Goal: Task Accomplishment & Management: Complete application form

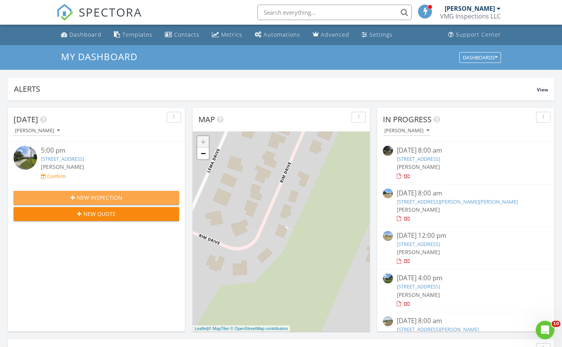
click at [118, 196] on span "New Inspection" at bounding box center [100, 198] width 46 height 8
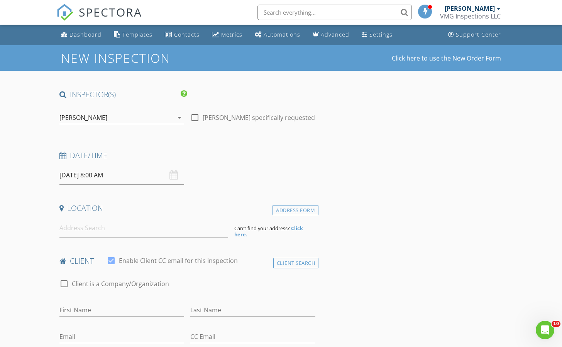
click at [108, 181] on input "08/28/2025 8:00 AM" at bounding box center [121, 175] width 125 height 19
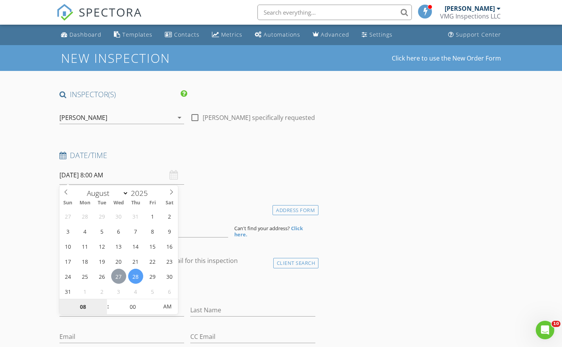
type input "08/27/2025 8:00 AM"
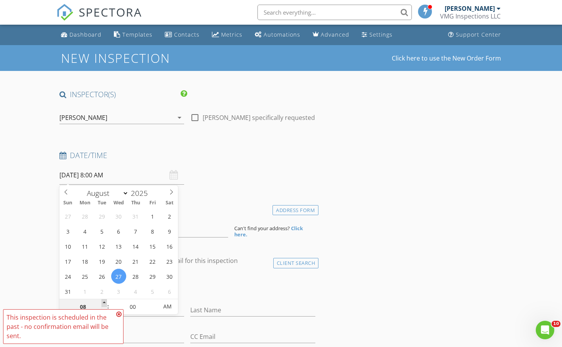
type input "09"
type input "08/27/2025 9:00 AM"
click at [105, 301] on span at bounding box center [103, 303] width 5 height 8
type input "10"
type input "08/27/2025 10:00 AM"
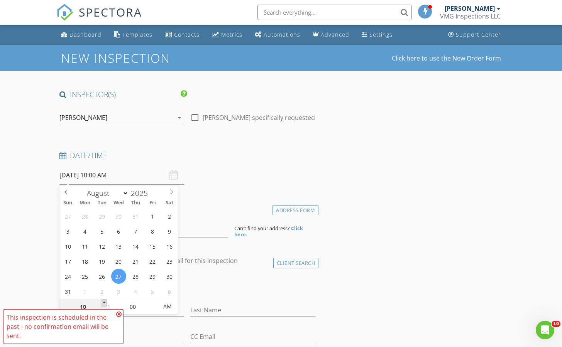
click at [105, 301] on span at bounding box center [103, 303] width 5 height 8
type input "11"
type input "08/27/2025 11:00 AM"
click at [105, 301] on span at bounding box center [103, 303] width 5 height 8
type input "12"
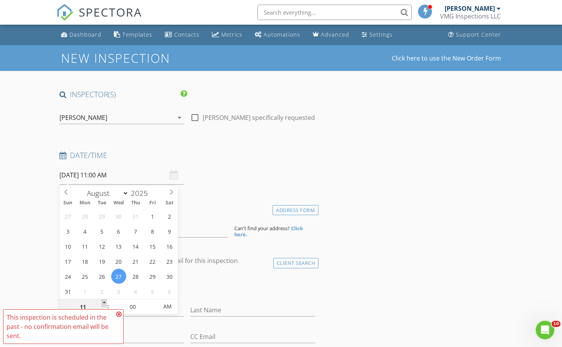
type input "08/27/2025 12:00 PM"
click at [105, 301] on span at bounding box center [103, 303] width 5 height 8
type input "01"
type input "08/27/2025 1:00 PM"
click at [105, 301] on span at bounding box center [103, 303] width 5 height 8
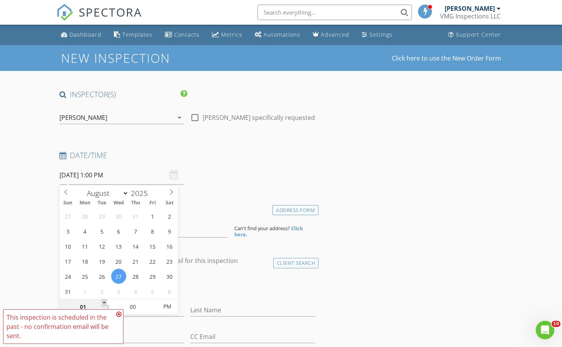
type input "02"
type input "08/27/2025 2:00 PM"
click at [105, 301] on span at bounding box center [103, 303] width 5 height 8
type input "03"
type input "08/27/2025 3:00 PM"
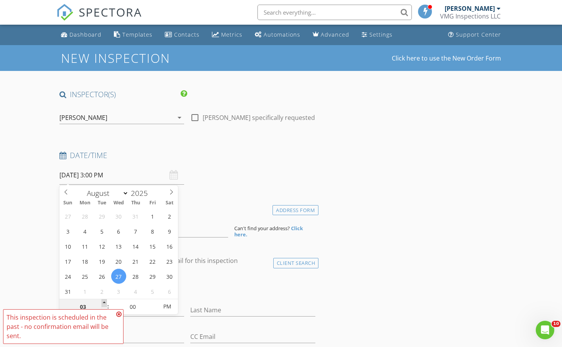
click at [105, 301] on span at bounding box center [103, 303] width 5 height 8
type input "04"
type input "08/27/2025 4:00 PM"
click at [105, 301] on span at bounding box center [103, 303] width 5 height 8
type input "05"
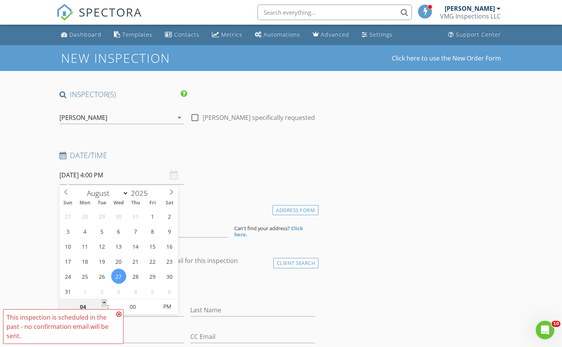
type input "08/27/2025 5:00 PM"
click at [105, 301] on span at bounding box center [103, 303] width 5 height 8
type input "06"
type input "08/27/2025 6:00 PM"
click at [105, 301] on span at bounding box center [103, 303] width 5 height 8
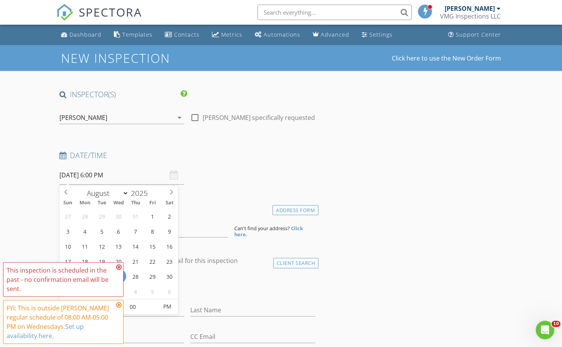
click at [118, 306] on icon at bounding box center [118, 305] width 5 height 6
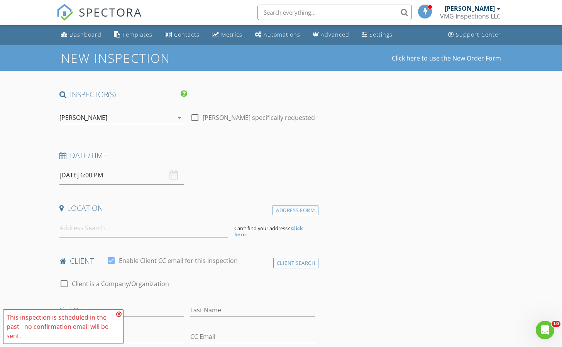
click at [120, 315] on icon at bounding box center [118, 314] width 5 height 6
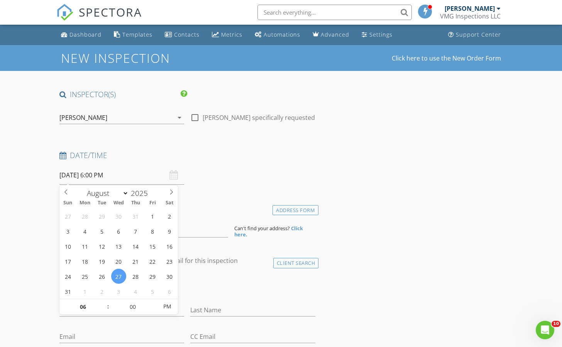
click at [112, 178] on input "08/27/2025 6:00 PM" at bounding box center [121, 175] width 125 height 19
type input "07"
type input "08/27/2025 7:00 PM"
click at [105, 301] on span at bounding box center [103, 303] width 5 height 8
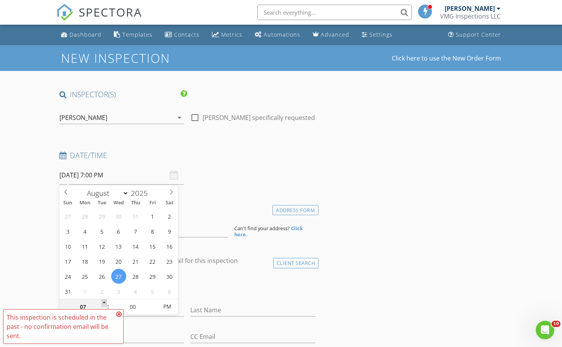
type input "08"
type input "08/27/2025 8:00 PM"
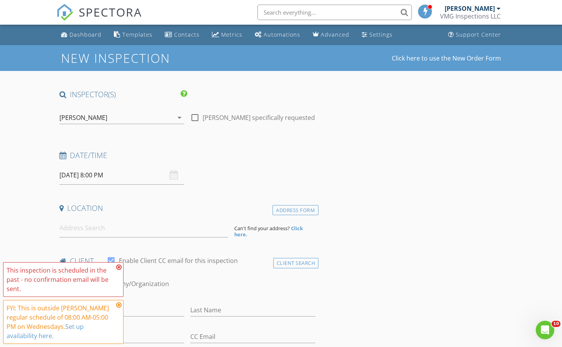
click at [105, 301] on span "This inspection is scheduled in the past - no confirmation email will be sent. …" at bounding box center [63, 303] width 120 height 82
click at [118, 307] on icon at bounding box center [118, 305] width 5 height 6
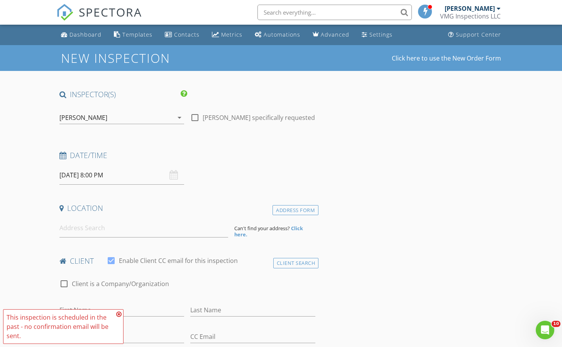
click at [119, 316] on icon at bounding box center [118, 314] width 5 height 6
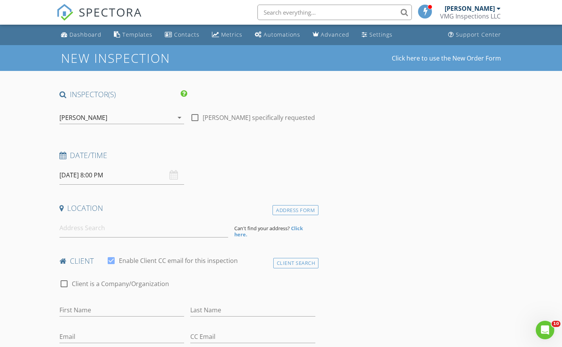
click at [112, 177] on input "08/27/2025 8:00 PM" at bounding box center [121, 175] width 125 height 19
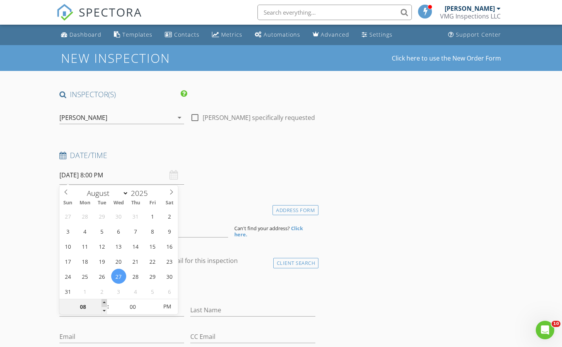
type input "09"
type input "[DATE] 9:00 PM"
click at [106, 303] on span at bounding box center [103, 303] width 5 height 8
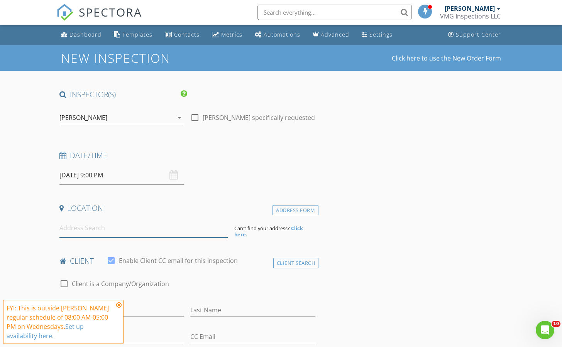
click at [85, 233] on input at bounding box center [143, 228] width 169 height 19
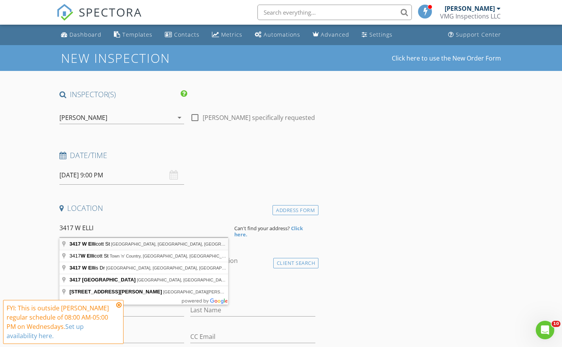
type input "3417 W Ellicott St, Tampa, FL, USA"
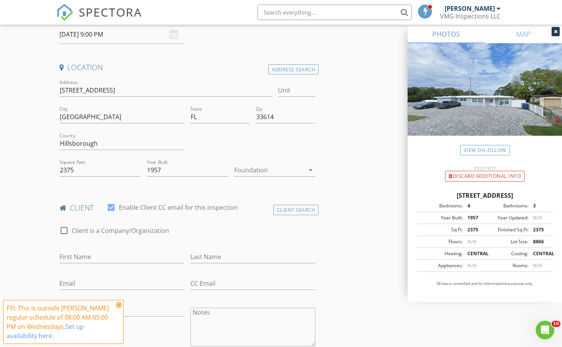
scroll to position [141, 0]
click at [110, 207] on div at bounding box center [111, 207] width 13 height 13
checkbox input "false"
click at [101, 256] on input "First Name" at bounding box center [121, 256] width 125 height 13
type input "[PERSON_NAME]"
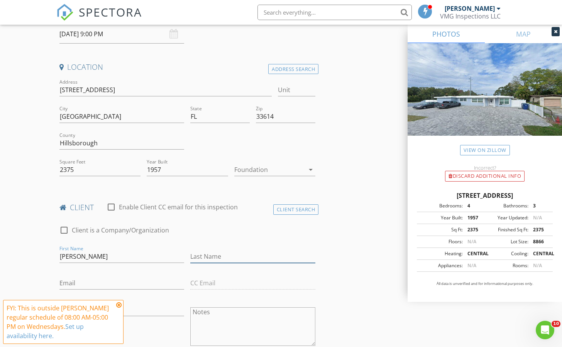
click at [214, 253] on input "Last Name" at bounding box center [252, 256] width 125 height 13
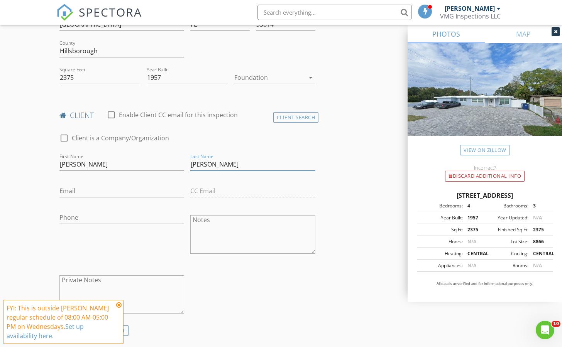
scroll to position [233, 0]
type input "[PERSON_NAME]"
click at [126, 218] on input "Phone" at bounding box center [121, 218] width 125 height 13
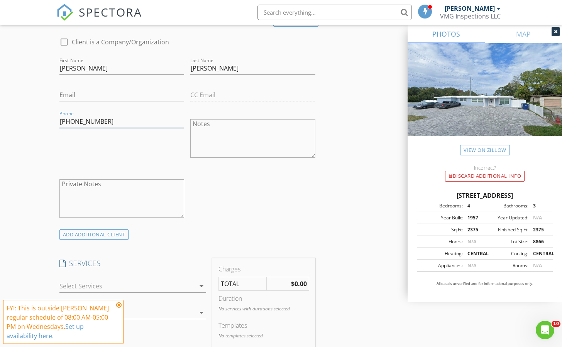
scroll to position [363, 0]
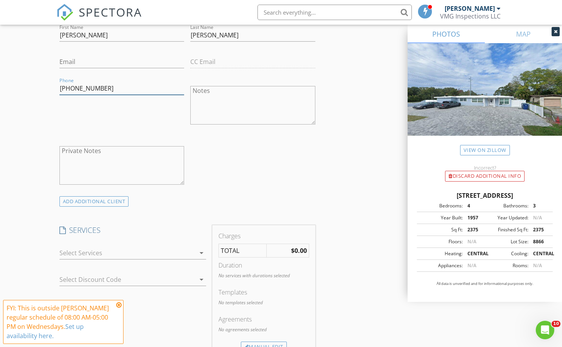
type input "[PHONE_NUMBER]"
click at [205, 251] on icon "arrow_drop_down" at bounding box center [201, 253] width 9 height 9
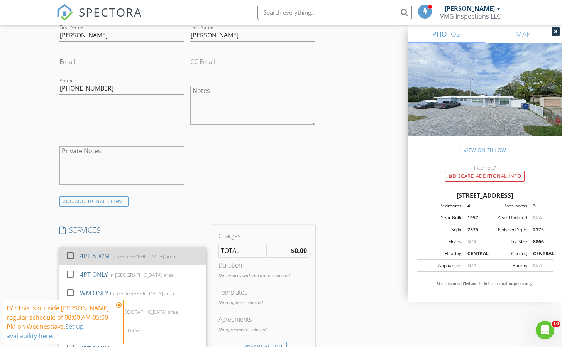
click at [167, 259] on div "4PT & WM In Tampa area" at bounding box center [140, 256] width 120 height 15
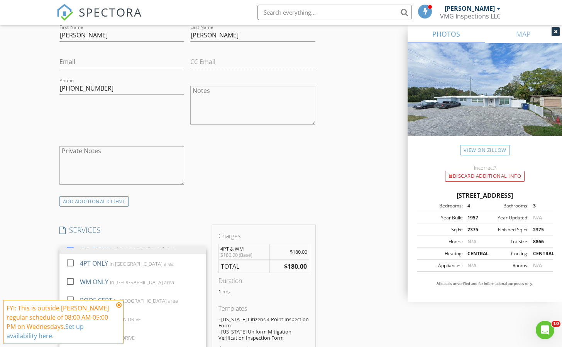
scroll to position [14, 0]
click at [357, 199] on div "INSPECTOR(S) check_box Victor Guerrero PRIMARY check_box_outline_blank JOSE MAR…" at bounding box center [281, 336] width 450 height 1219
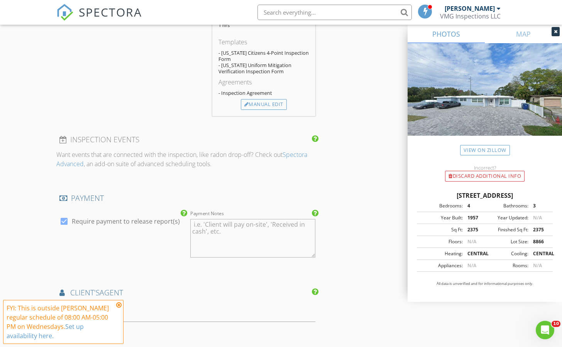
scroll to position [630, 0]
click at [65, 220] on div at bounding box center [64, 221] width 13 height 13
checkbox input "false"
click at [215, 214] on div "Payment Notes" at bounding box center [252, 239] width 125 height 59
click at [212, 221] on textarea "Payment Notes" at bounding box center [252, 238] width 125 height 39
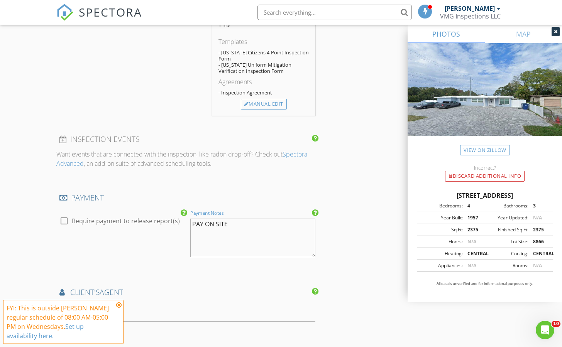
type textarea "PAY ON SITE"
click at [358, 222] on div "INSPECTOR(S) check_box Victor Guerrero PRIMARY check_box_outline_blank JOSE MAR…" at bounding box center [281, 69] width 450 height 1219
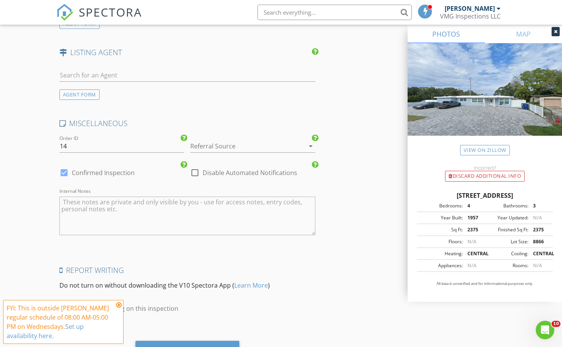
scroll to position [980, 0]
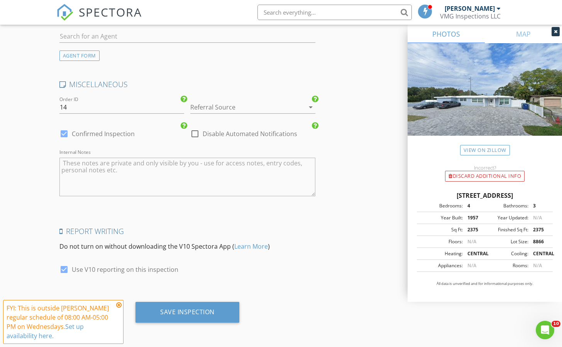
click at [118, 306] on icon at bounding box center [118, 305] width 5 height 6
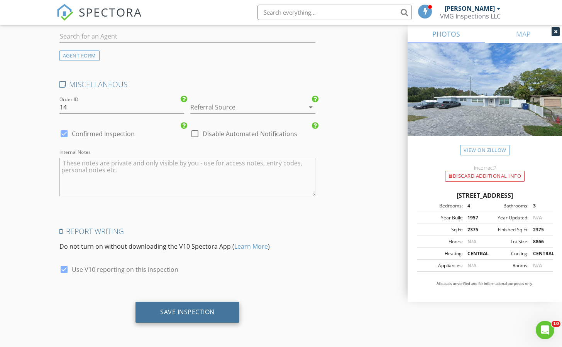
click at [182, 315] on div "Save Inspection" at bounding box center [187, 312] width 54 height 8
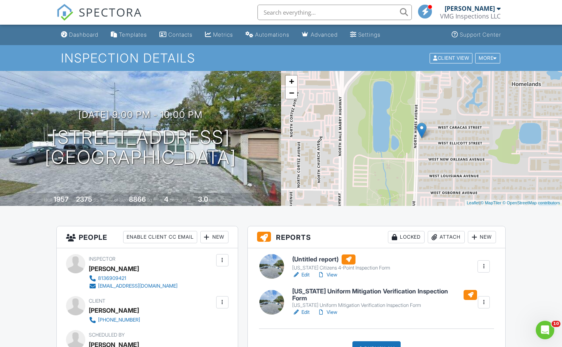
click at [304, 276] on link "Edit" at bounding box center [300, 275] width 17 height 8
